Goal: Find specific page/section

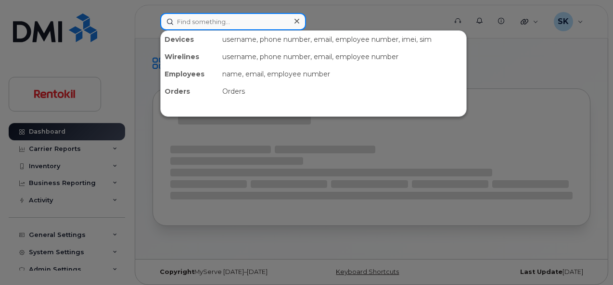
click at [188, 25] on input at bounding box center [233, 21] width 146 height 17
paste input "3173662454"
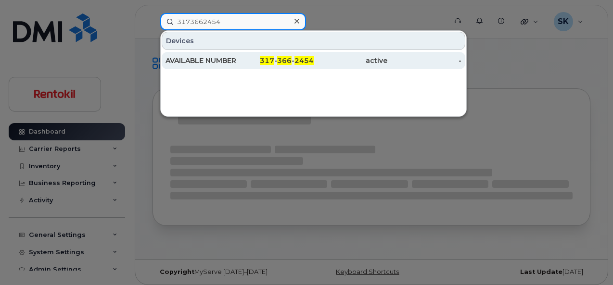
type input "3173662454"
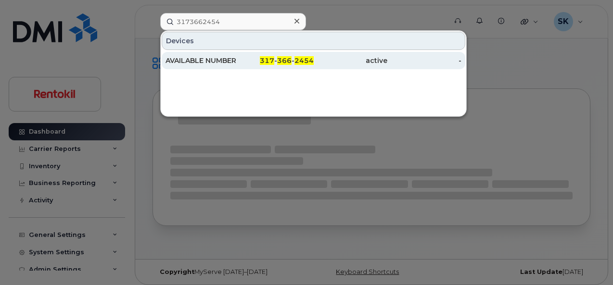
click at [186, 60] on div "AVAILABLE NUMBER" at bounding box center [202, 61] width 74 height 10
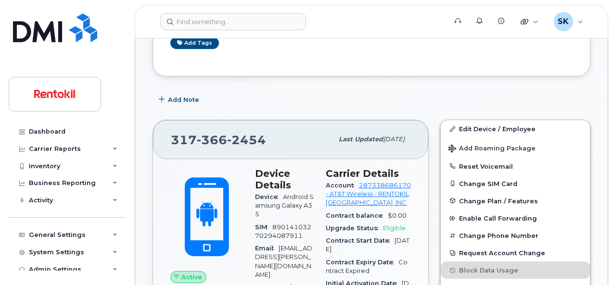
scroll to position [140, 0]
